Goal: Task Accomplishment & Management: Use online tool/utility

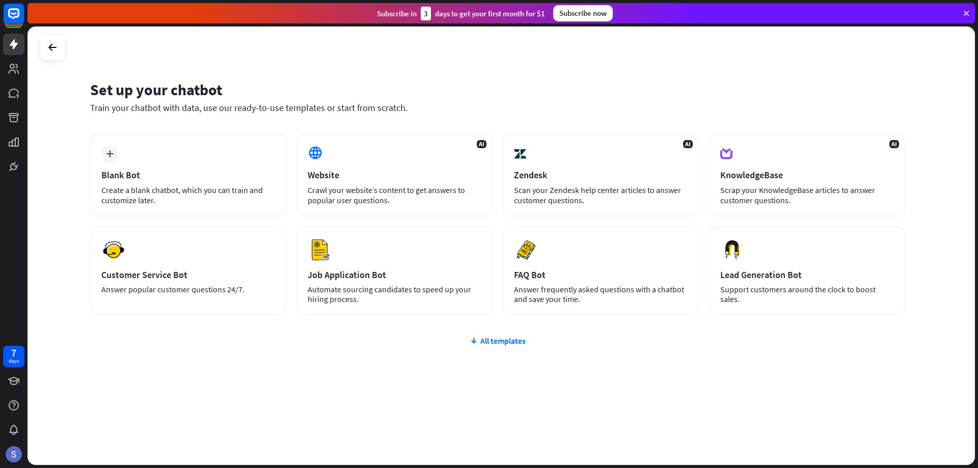
click at [224, 144] on div "plus Blank Bot Create a blank chatbot, which you can train and customize later." at bounding box center [188, 175] width 196 height 83
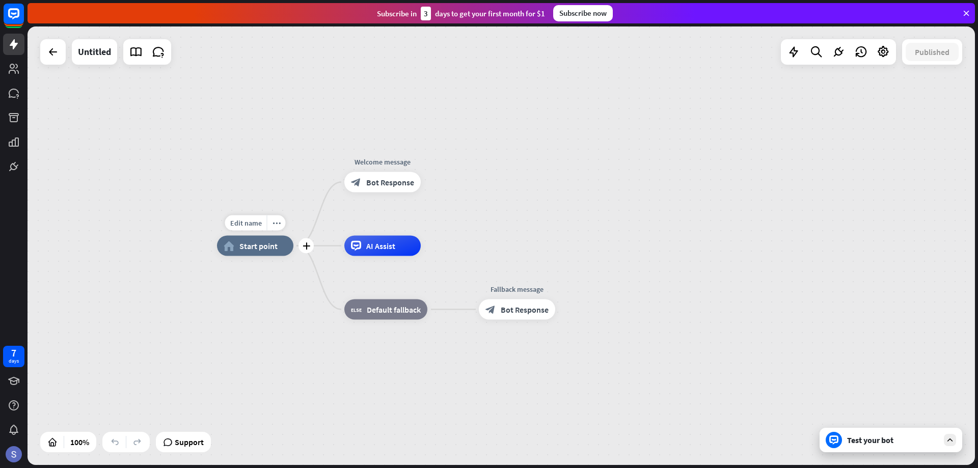
click at [246, 249] on span "Start point" at bounding box center [258, 246] width 38 height 10
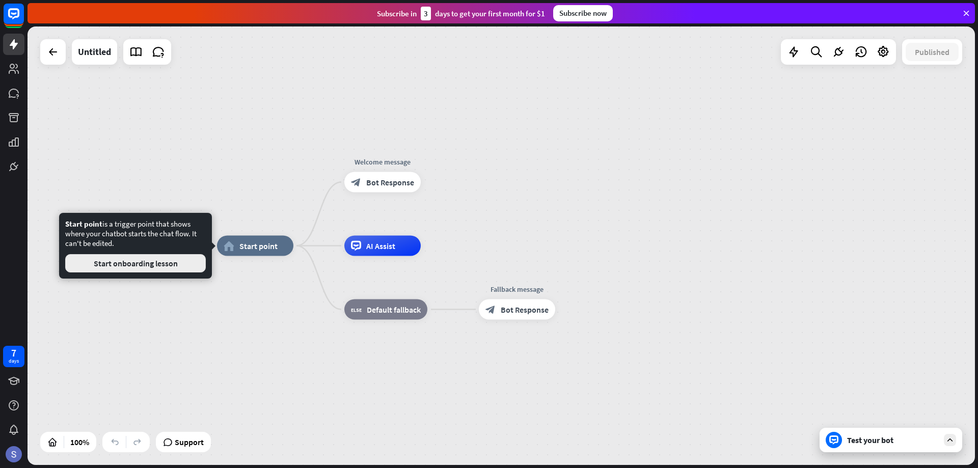
click at [158, 265] on button "Start onboarding lesson" at bounding box center [135, 263] width 141 height 18
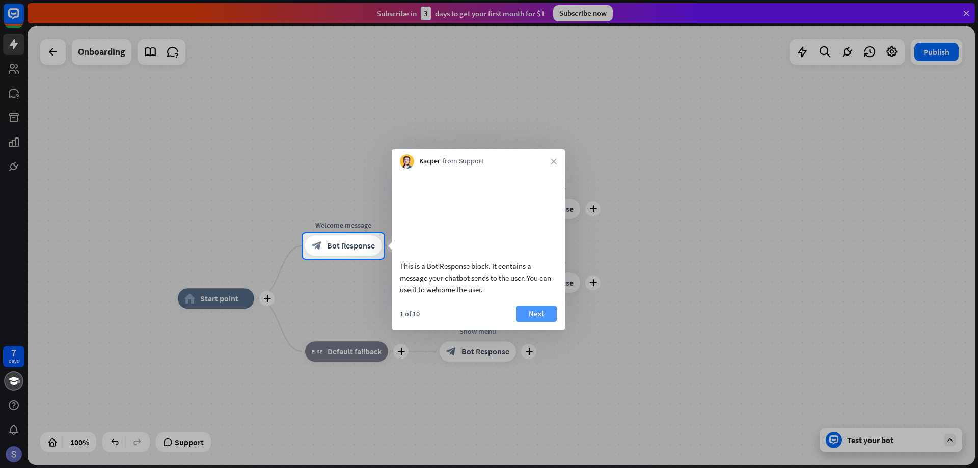
click at [536, 322] on button "Next" at bounding box center [536, 314] width 41 height 16
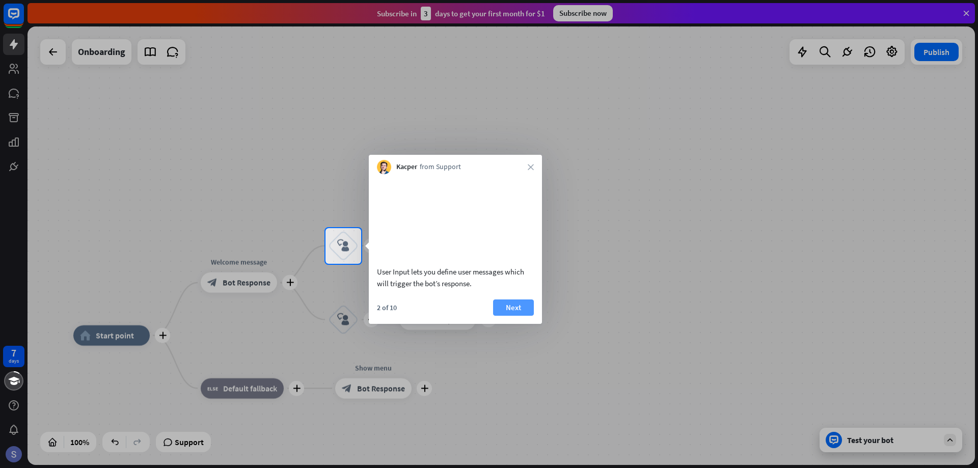
click at [522, 316] on button "Next" at bounding box center [513, 307] width 41 height 16
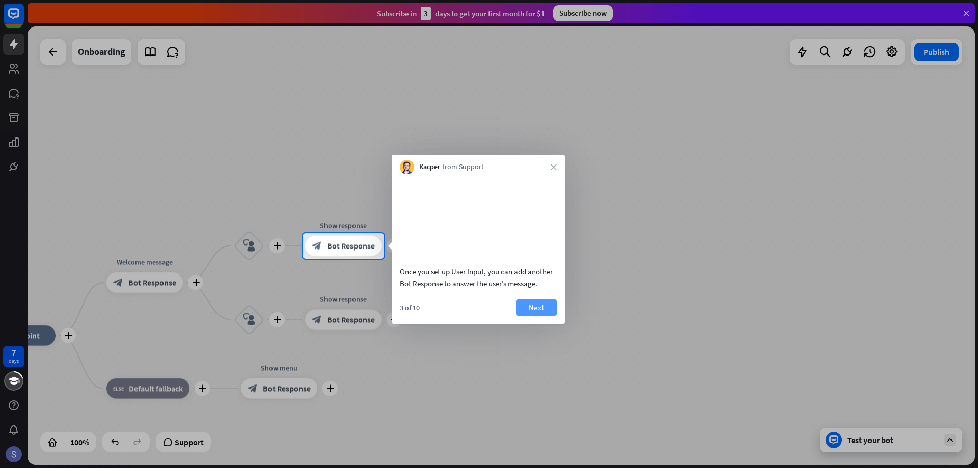
click at [534, 316] on button "Next" at bounding box center [536, 307] width 41 height 16
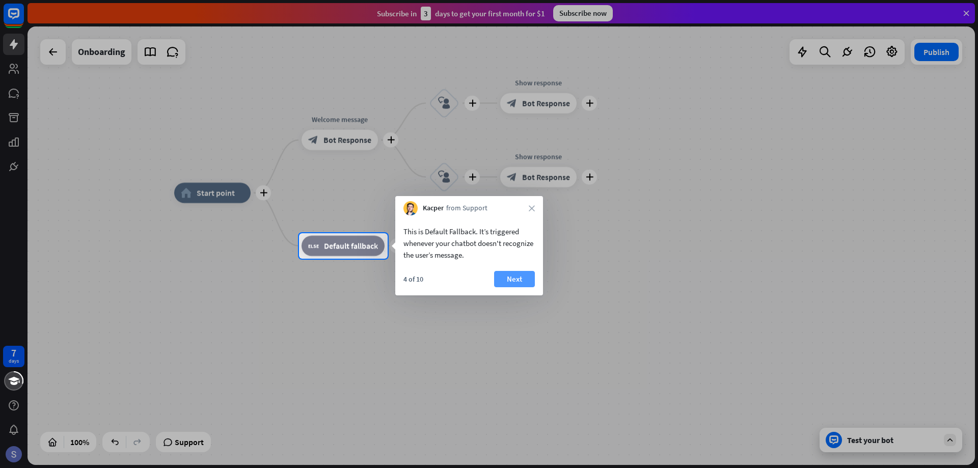
click at [512, 279] on button "Next" at bounding box center [514, 279] width 41 height 16
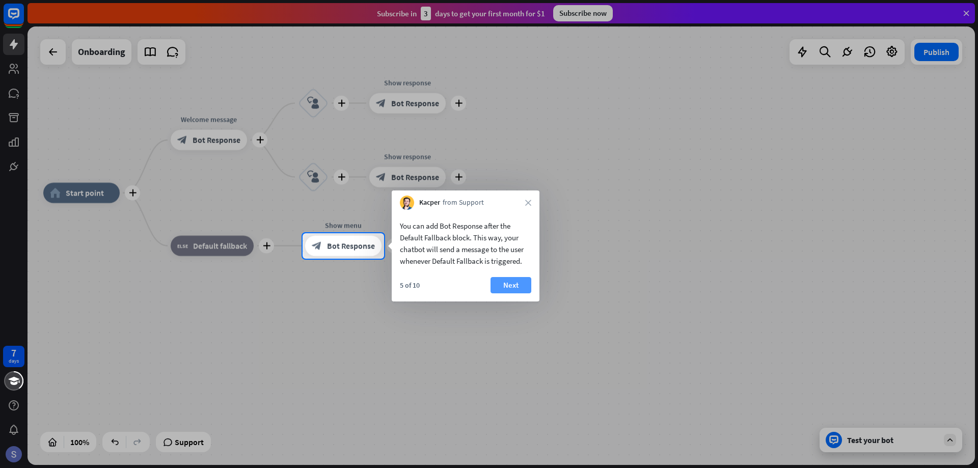
click at [514, 281] on button "Next" at bounding box center [510, 285] width 41 height 16
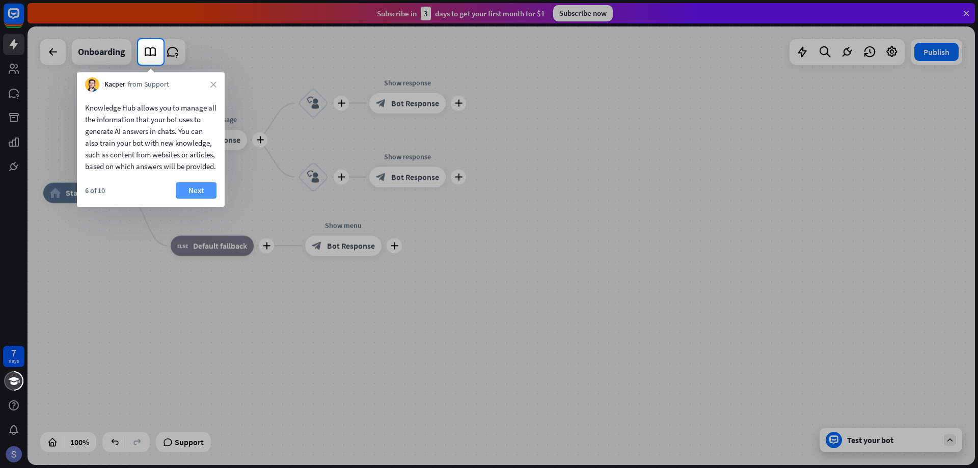
click at [209, 199] on button "Next" at bounding box center [196, 190] width 41 height 16
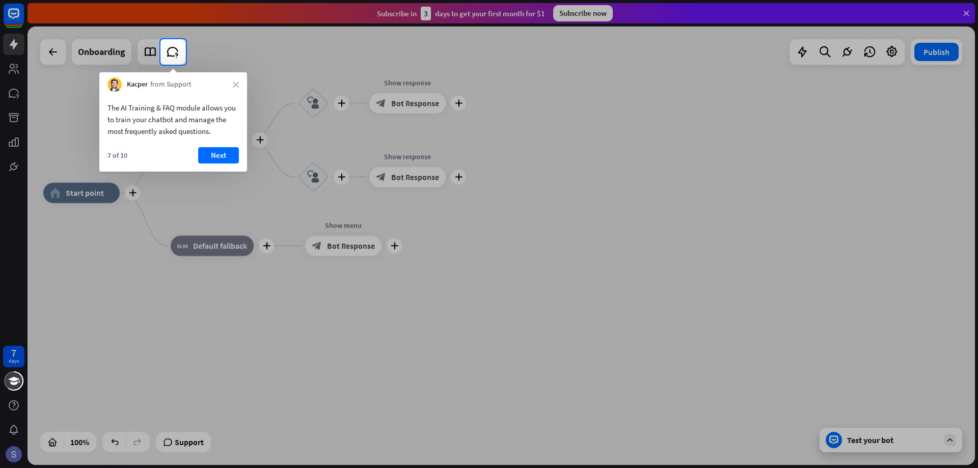
click at [209, 153] on button "Next" at bounding box center [218, 155] width 41 height 16
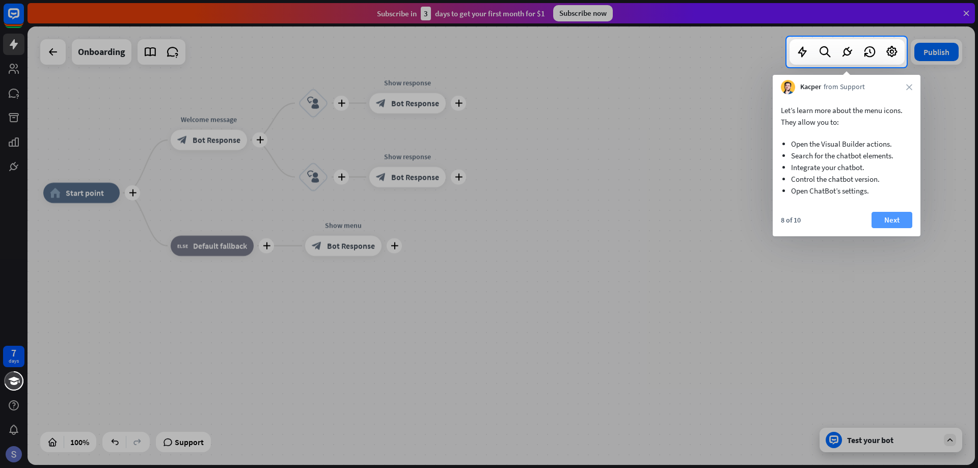
click at [900, 219] on button "Next" at bounding box center [891, 220] width 41 height 16
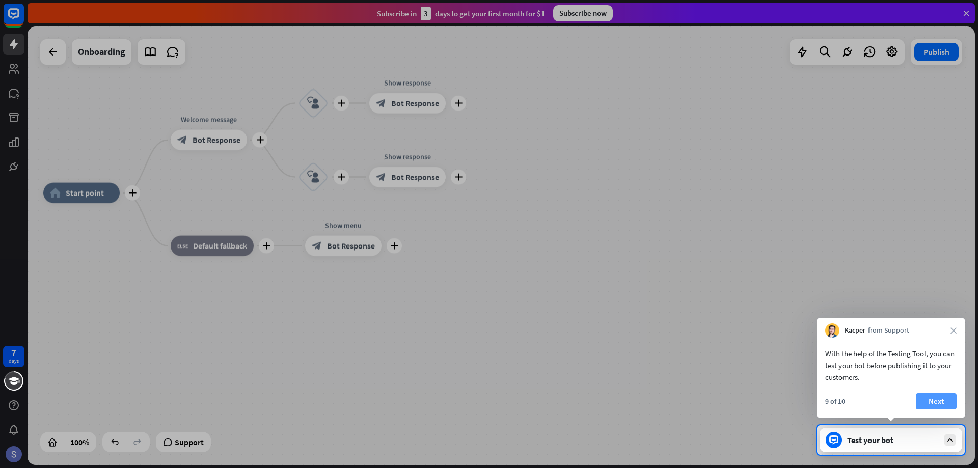
click at [946, 397] on button "Next" at bounding box center [936, 401] width 41 height 16
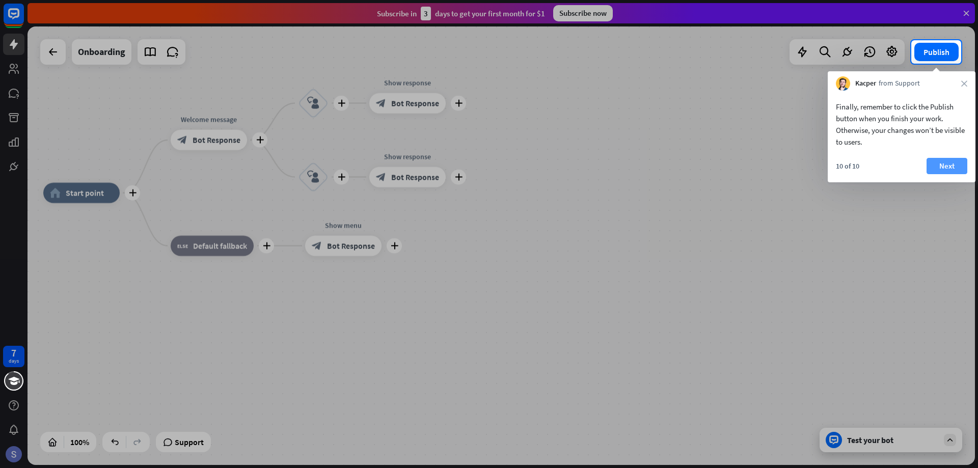
click at [942, 161] on button "Next" at bounding box center [946, 166] width 41 height 16
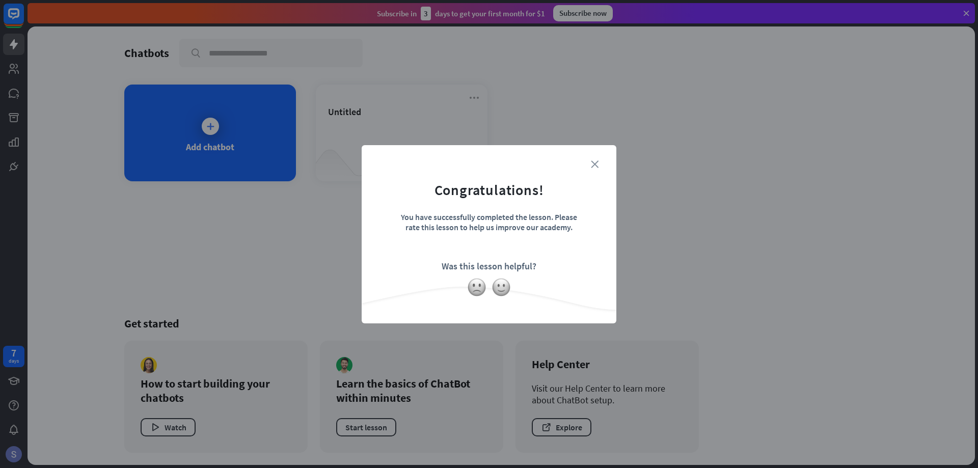
click at [598, 163] on icon "close" at bounding box center [595, 164] width 8 height 8
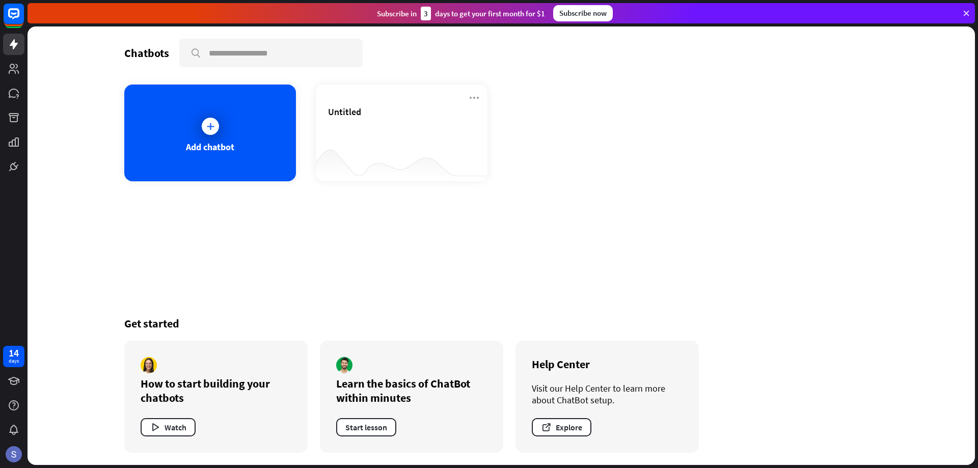
click at [204, 148] on div "Add chatbot" at bounding box center [210, 147] width 48 height 12
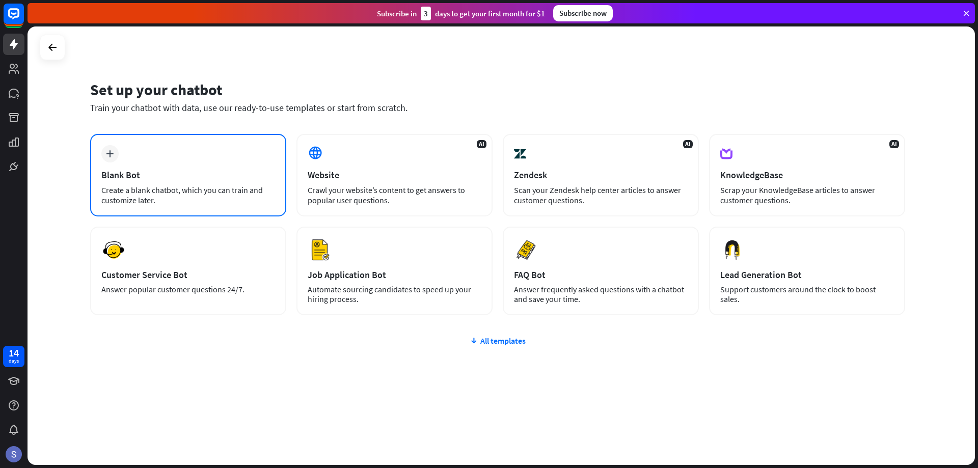
click at [185, 165] on div "plus Blank Bot Create a blank chatbot, which you can train and customize later." at bounding box center [188, 175] width 196 height 83
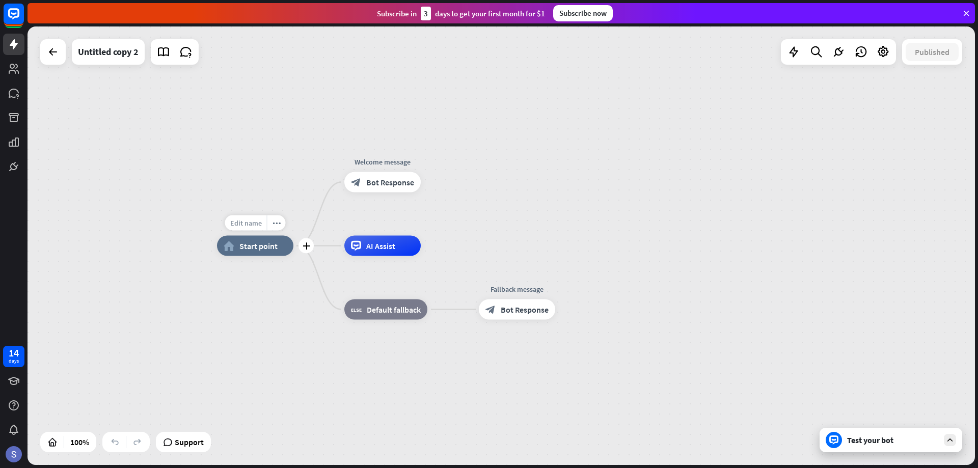
click at [241, 229] on div "Edit name" at bounding box center [246, 222] width 42 height 15
click at [240, 245] on span "Start point" at bounding box center [258, 246] width 38 height 10
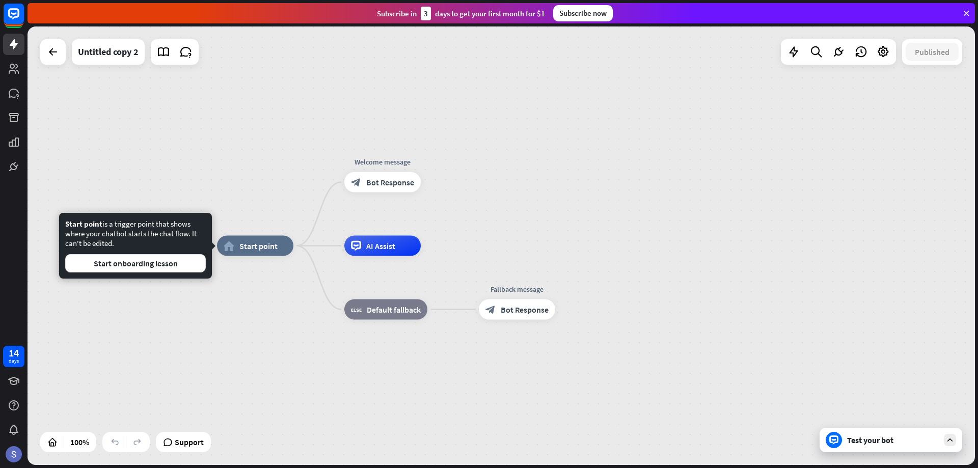
click at [241, 167] on div "home_2 Start point Welcome message block_bot_response Bot Response AI Assist bl…" at bounding box center [501, 245] width 947 height 439
